Goal: Task Accomplishment & Management: Complete application form

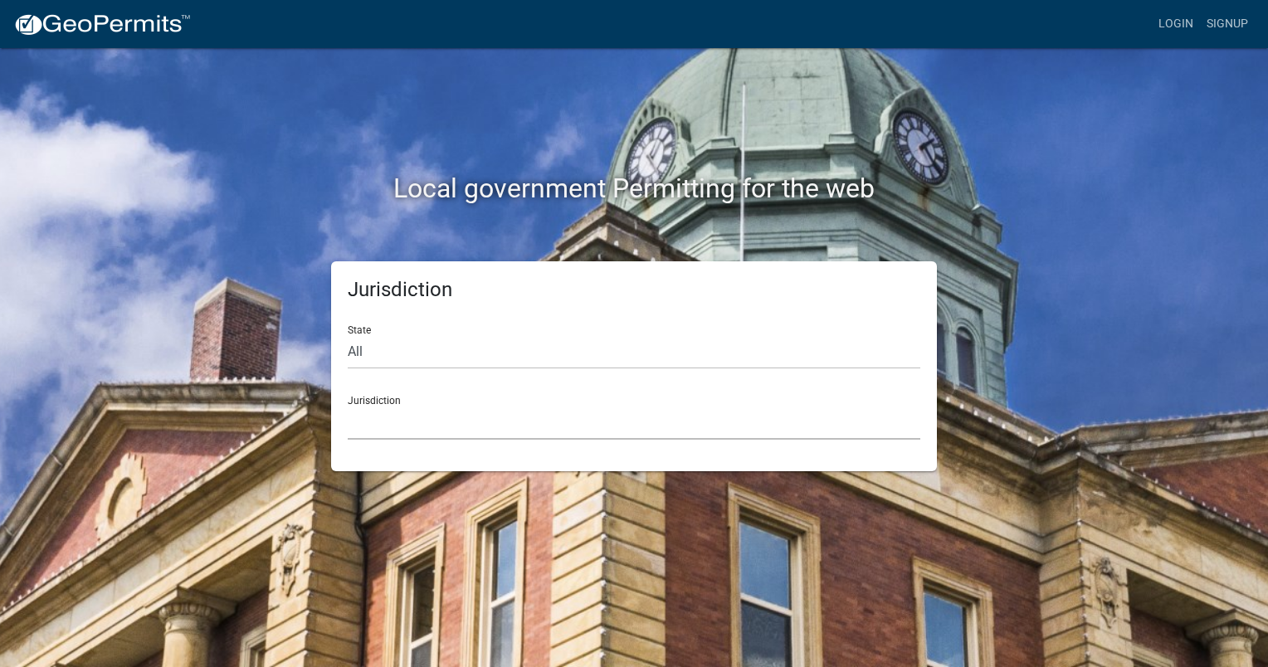
click at [465, 420] on select "[GEOGRAPHIC_DATA], [US_STATE] [GEOGRAPHIC_DATA], [US_STATE][PERSON_NAME][GEOGRA…" at bounding box center [634, 423] width 573 height 34
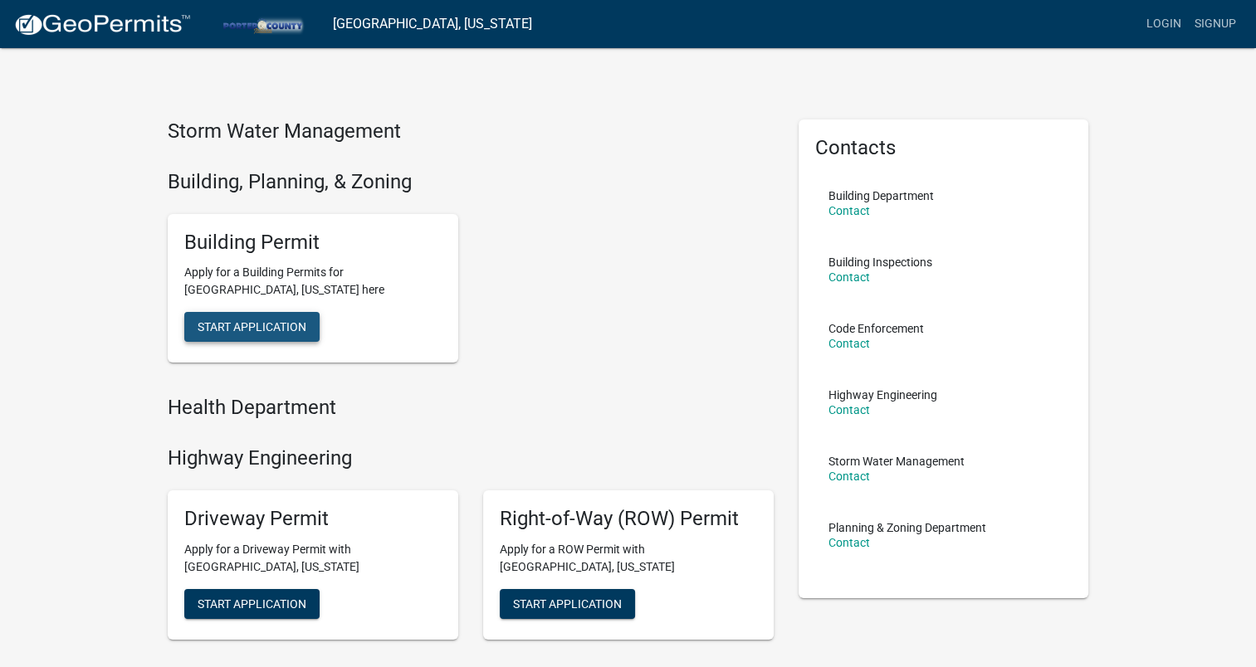
click at [266, 321] on span "Start Application" at bounding box center [252, 326] width 109 height 13
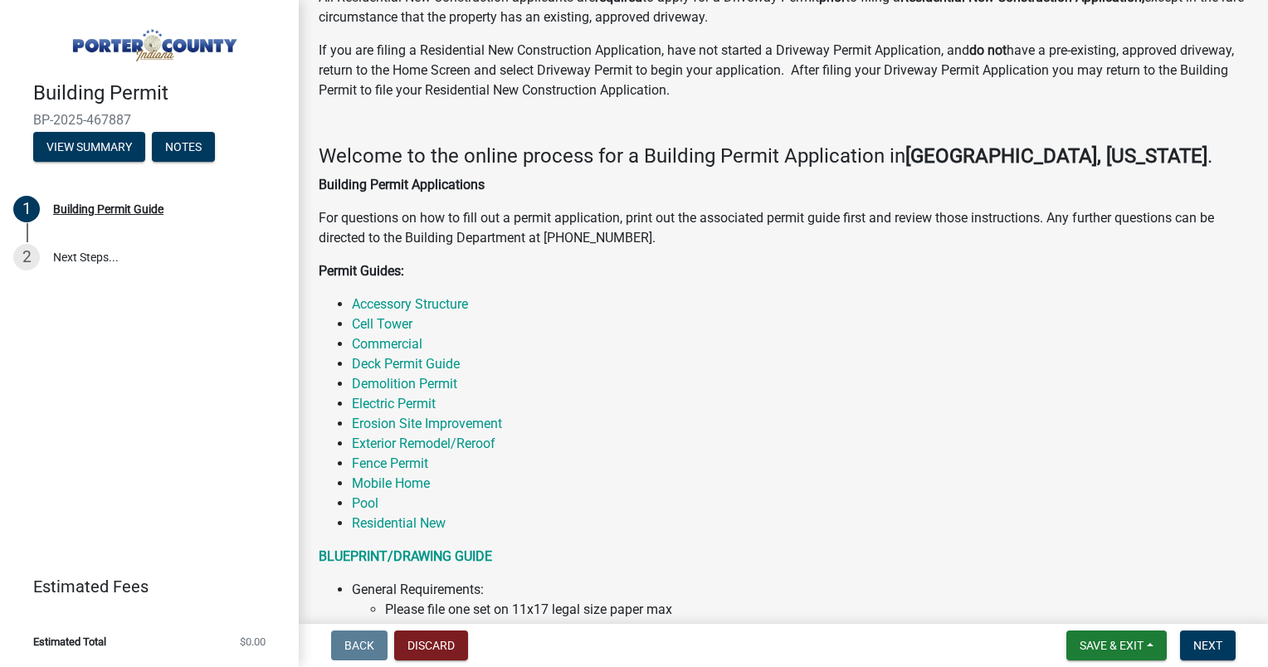
scroll to position [139, 0]
click at [392, 462] on link "Fence Permit" at bounding box center [390, 463] width 76 height 16
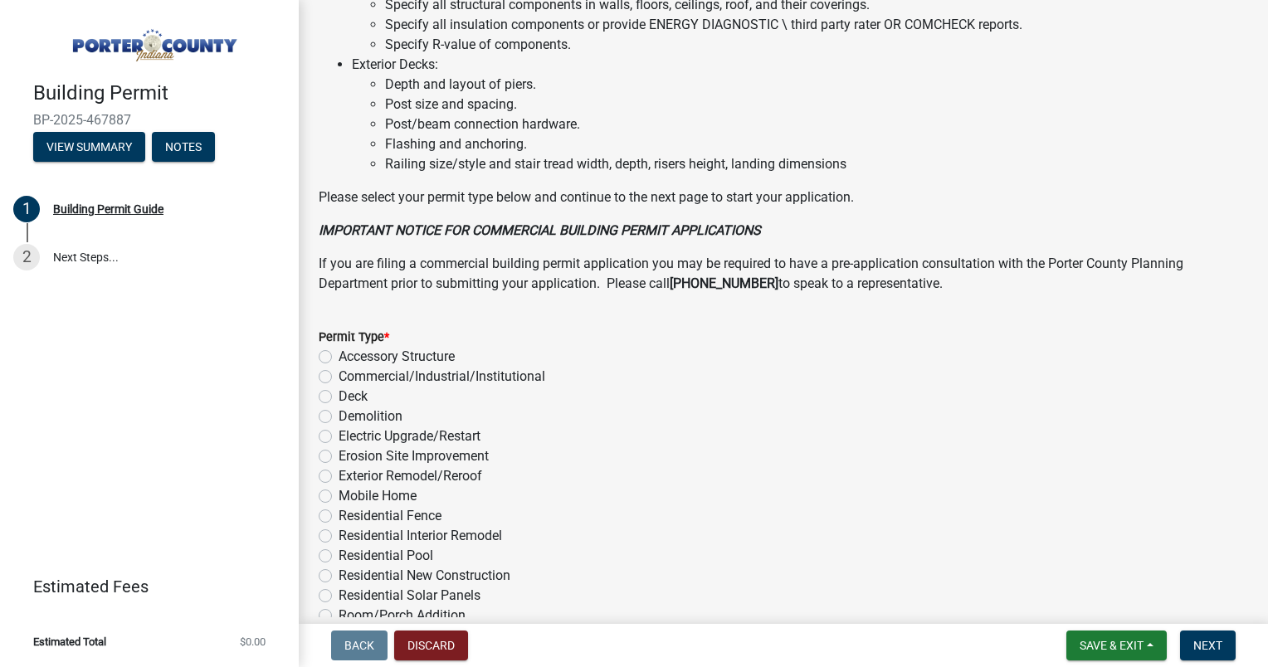
scroll to position [1249, 0]
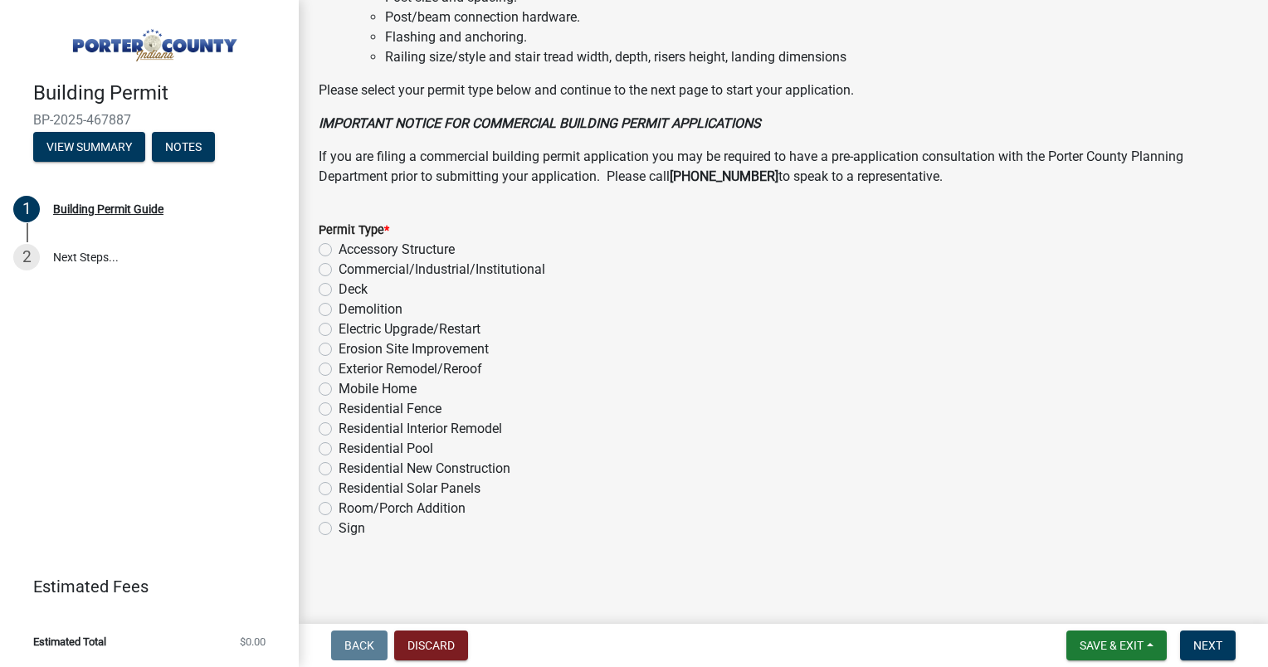
click at [339, 405] on label "Residential Fence" at bounding box center [390, 409] width 103 height 20
click at [339, 405] on input "Residential Fence" at bounding box center [344, 404] width 11 height 11
radio input "true"
click at [1221, 646] on span "Next" at bounding box center [1208, 645] width 29 height 13
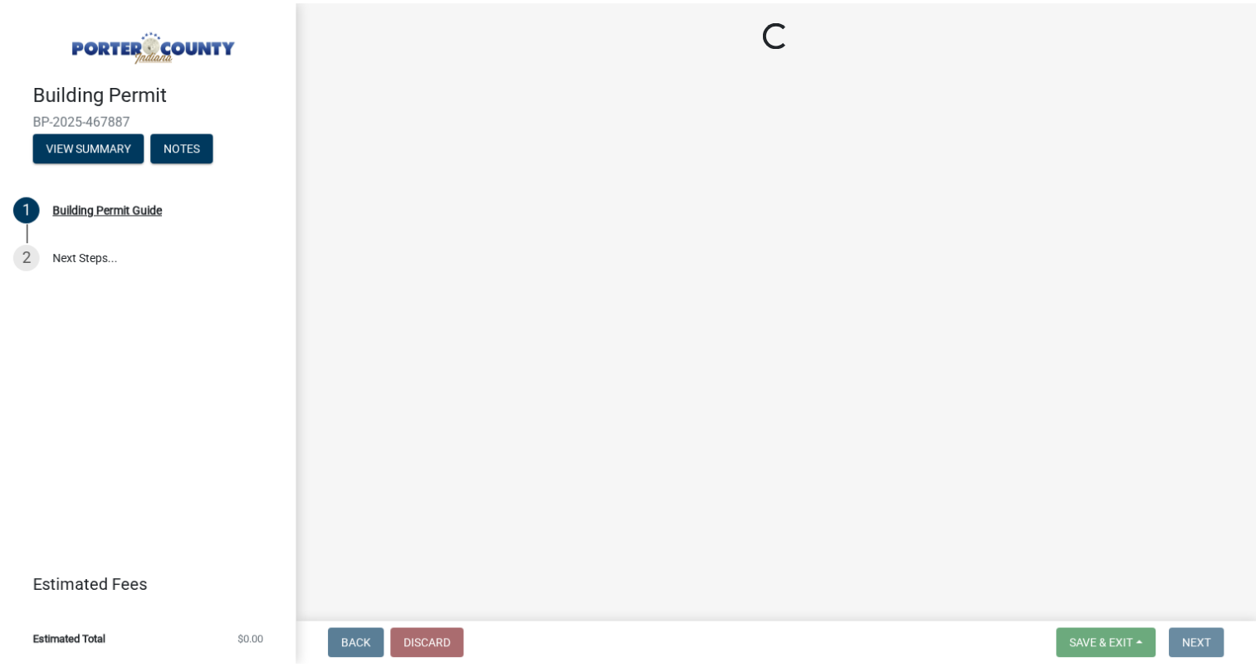
scroll to position [0, 0]
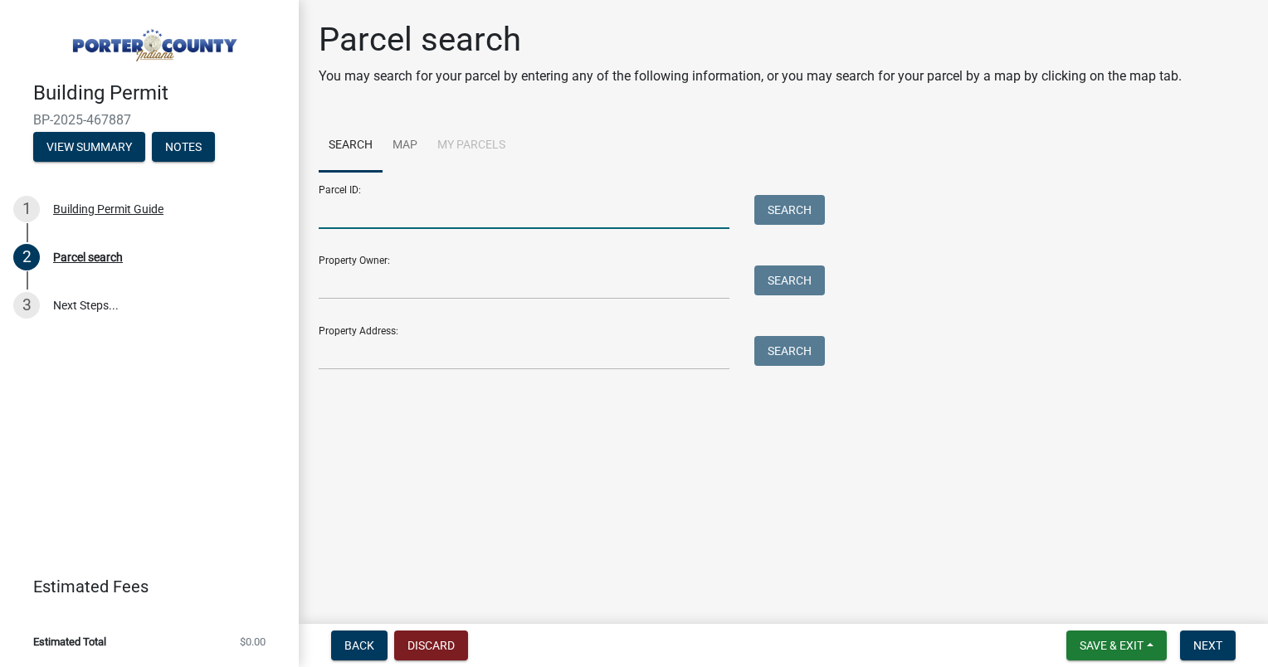
click at [401, 213] on input "Parcel ID:" at bounding box center [524, 212] width 411 height 34
click at [424, 281] on input "Property Owner:" at bounding box center [524, 283] width 411 height 34
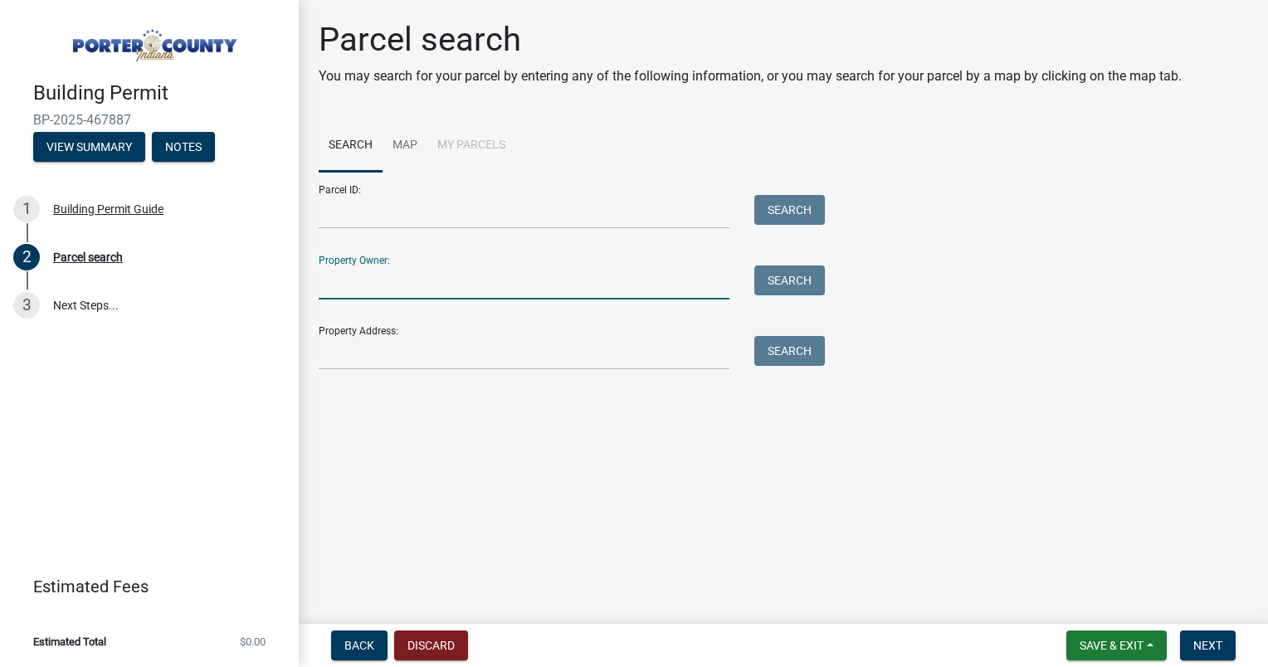
type input "[PERSON_NAME]"
type input "[STREET_ADDRESS][PERSON_NAME]"
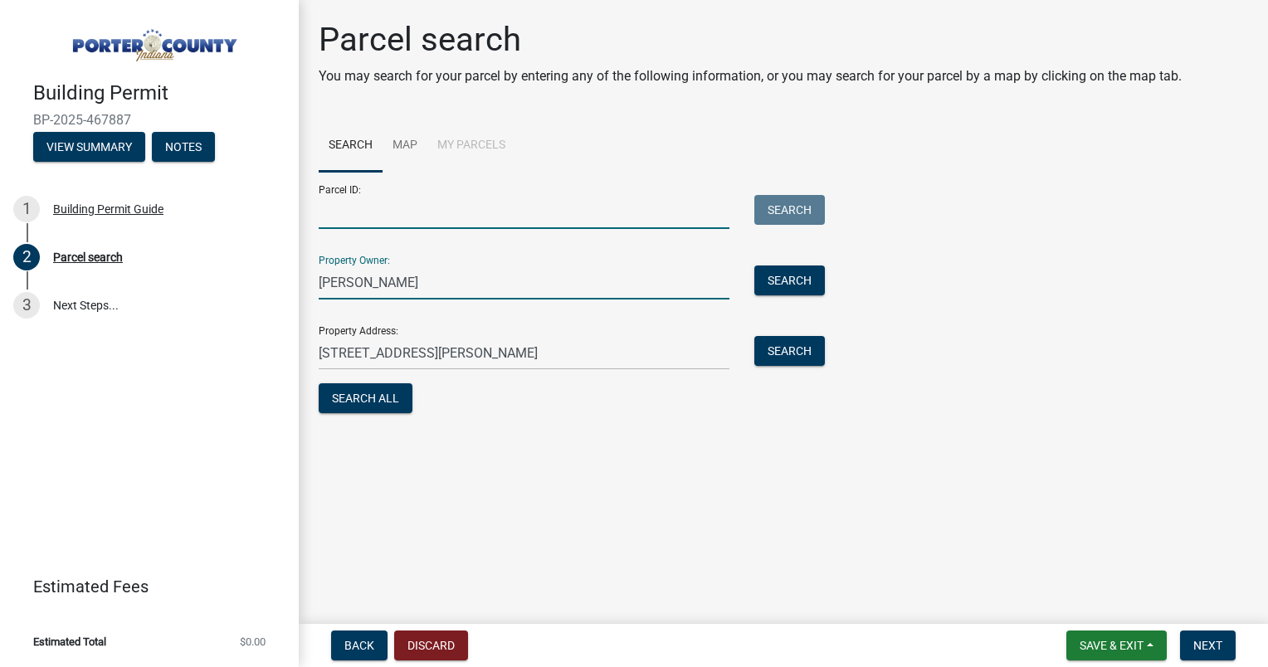
click at [452, 220] on input "Parcel ID:" at bounding box center [524, 212] width 411 height 34
click at [397, 148] on link "Map" at bounding box center [405, 146] width 45 height 53
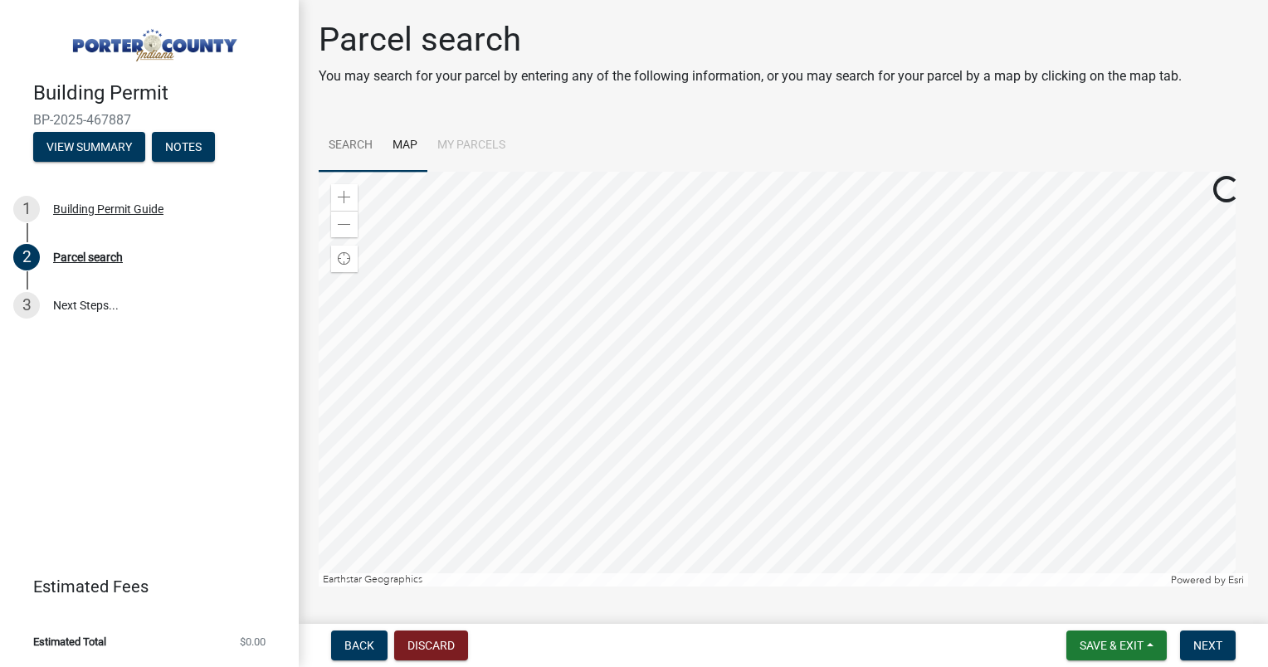
click at [355, 148] on link "Search" at bounding box center [351, 146] width 64 height 53
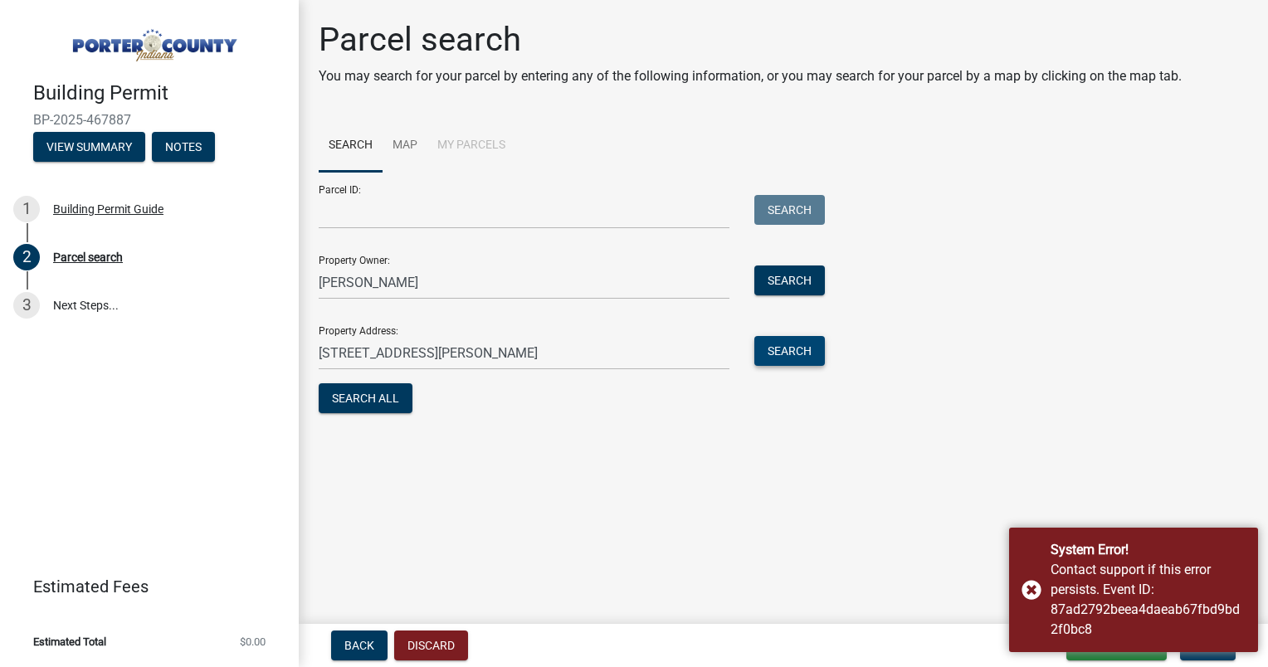
click at [799, 345] on button "Search" at bounding box center [790, 351] width 71 height 30
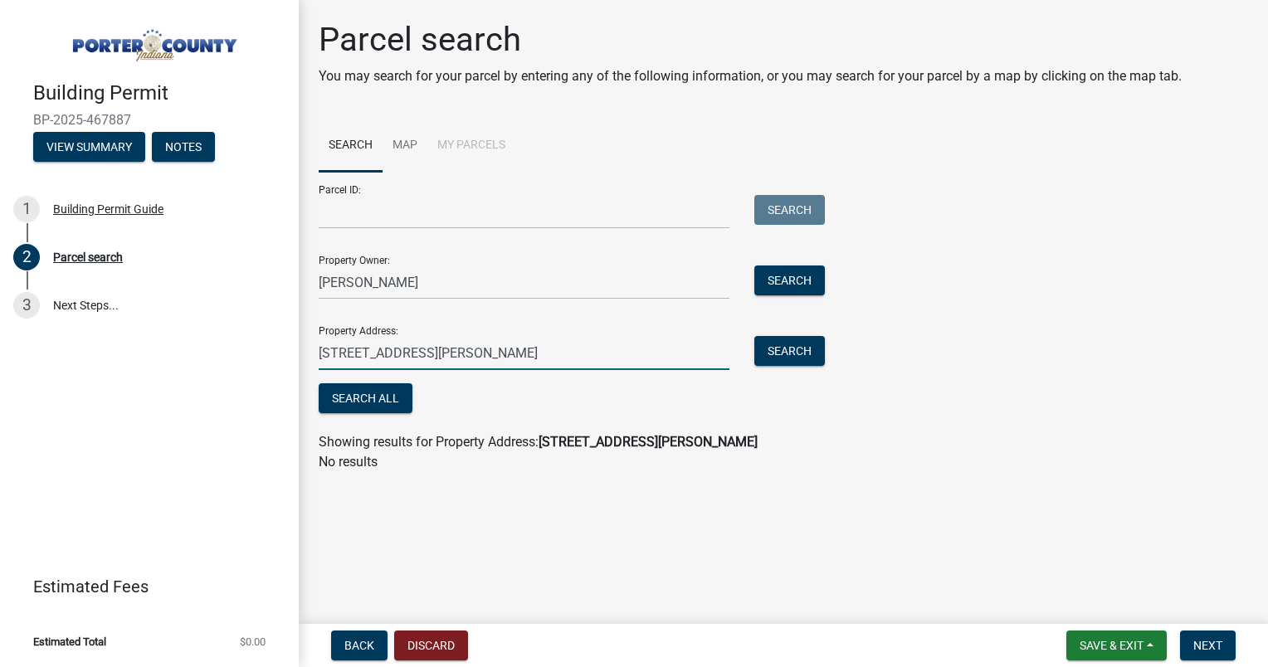
click at [482, 349] on input "[STREET_ADDRESS][PERSON_NAME]" at bounding box center [524, 353] width 411 height 34
click at [800, 340] on button "Search" at bounding box center [790, 351] width 71 height 30
drag, startPoint x: 633, startPoint y: 359, endPoint x: 416, endPoint y: 361, distance: 216.7
click at [416, 361] on input "[STREET_ADDRESS]" at bounding box center [524, 353] width 411 height 34
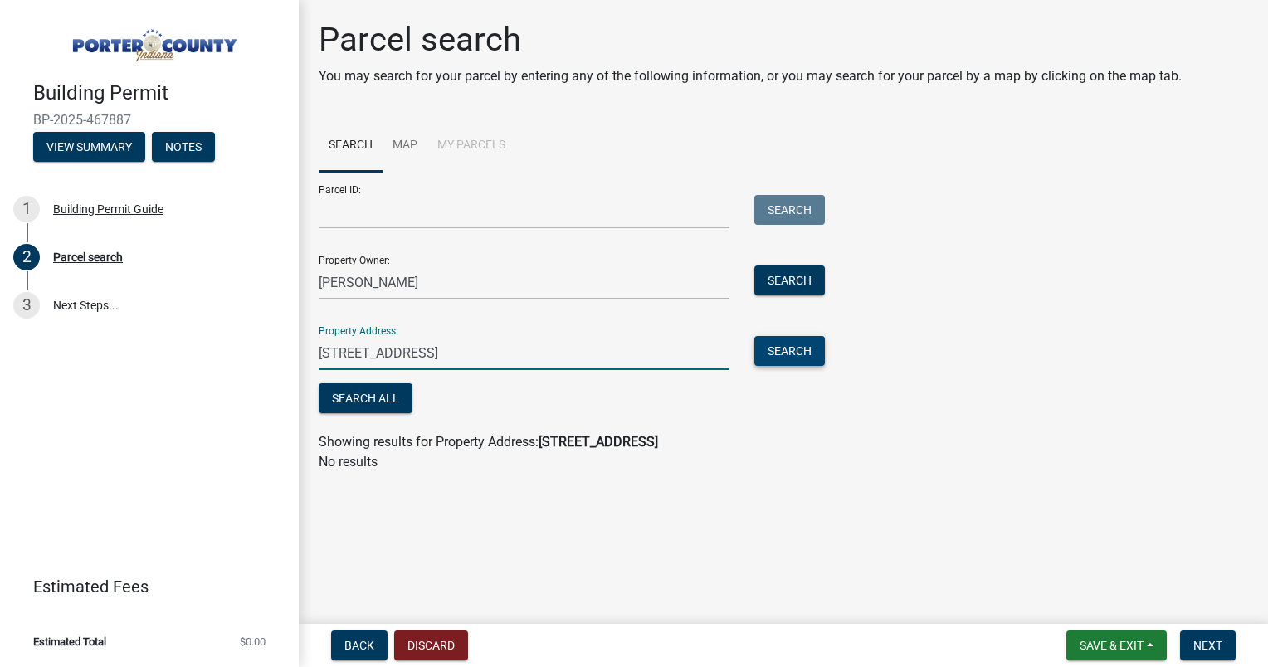
type input "[STREET_ADDRESS]"
click at [784, 349] on button "Search" at bounding box center [790, 351] width 71 height 30
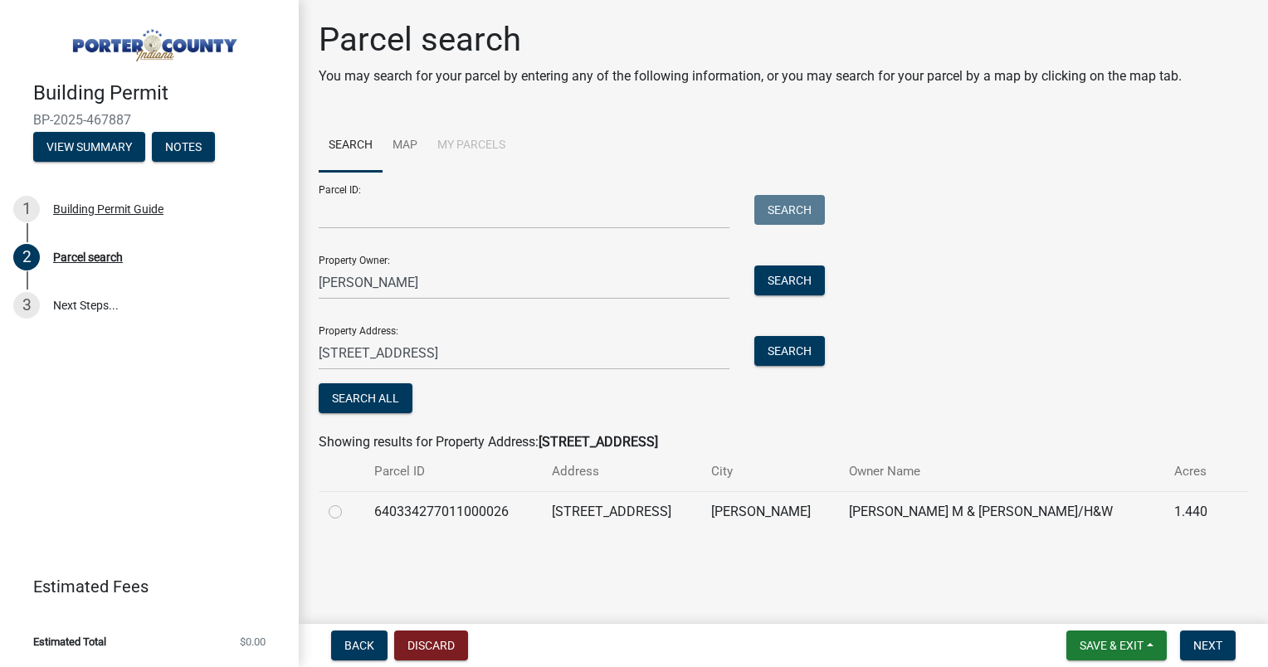
click at [349, 502] on label at bounding box center [349, 502] width 0 height 0
click at [349, 508] on input "radio" at bounding box center [354, 507] width 11 height 11
radio input "true"
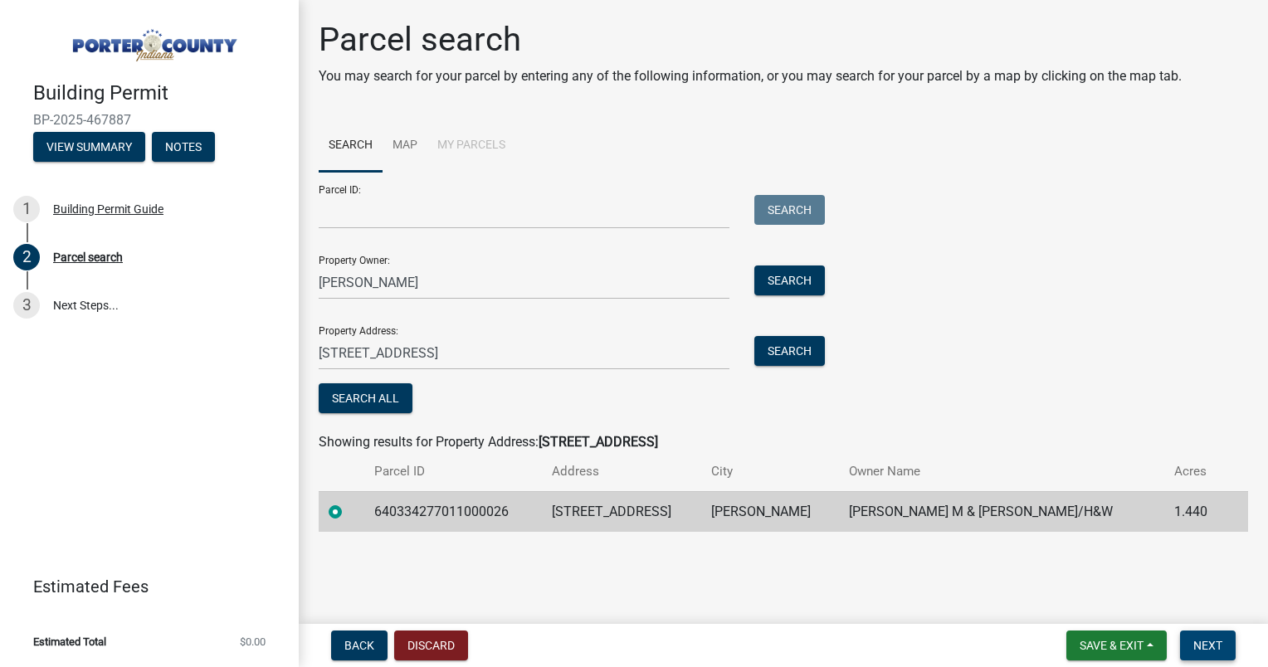
click at [1214, 637] on button "Next" at bounding box center [1208, 646] width 56 height 30
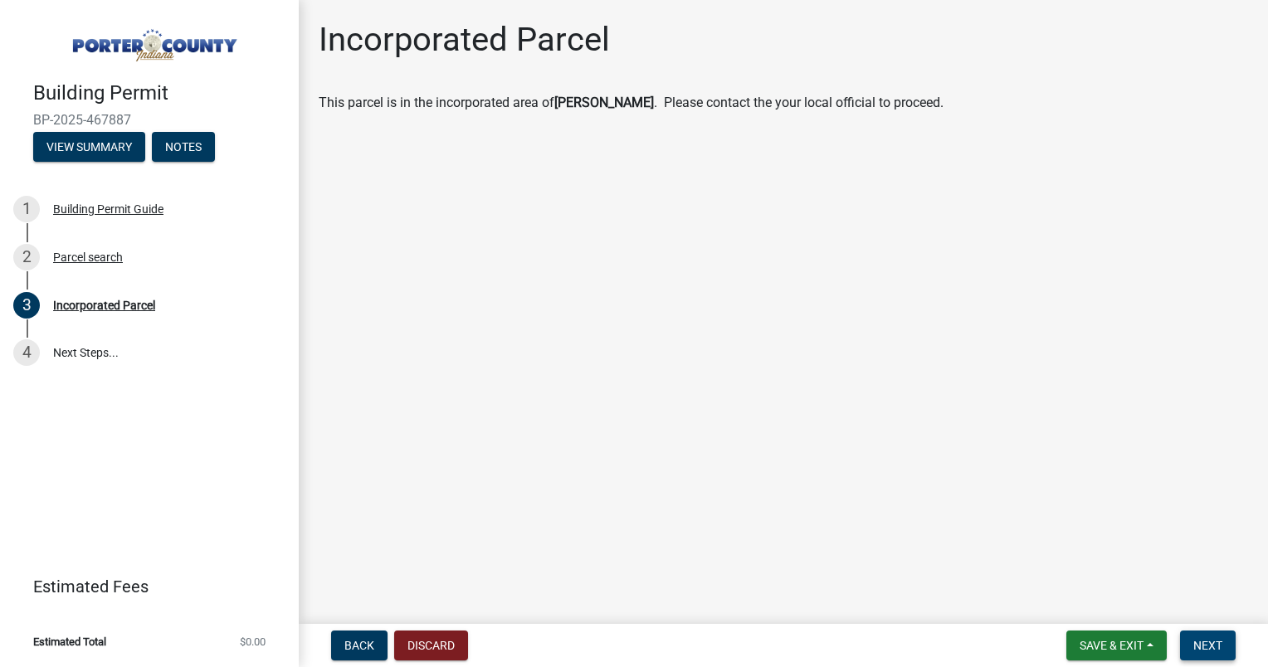
click at [1210, 654] on button "Next" at bounding box center [1208, 646] width 56 height 30
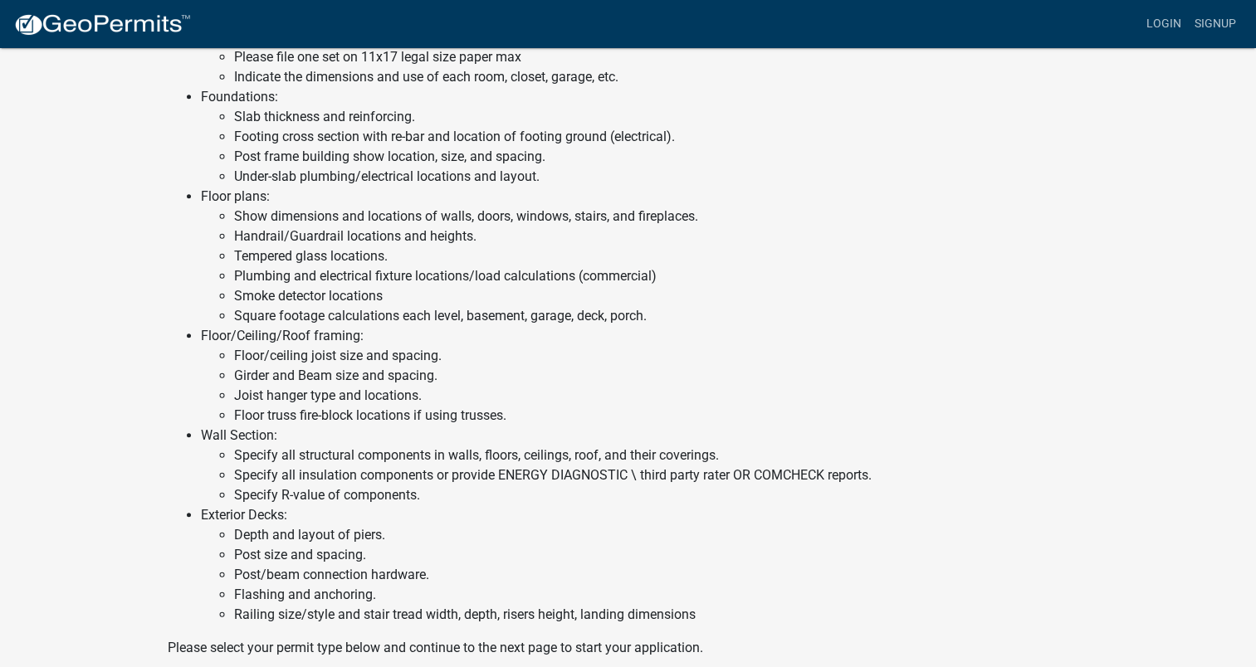
scroll to position [903, 0]
